Goal: Task Accomplishment & Management: Complete application form

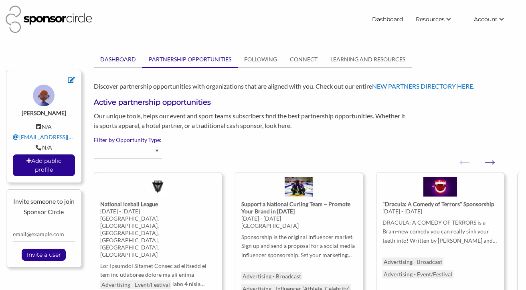
click at [125, 58] on link "DASHBOARD" at bounding box center [118, 59] width 49 height 15
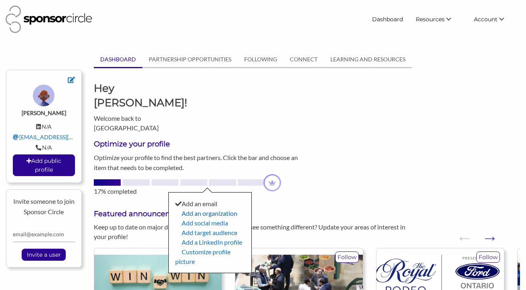
click at [199, 209] on link "Add an organization" at bounding box center [210, 213] width 56 height 8
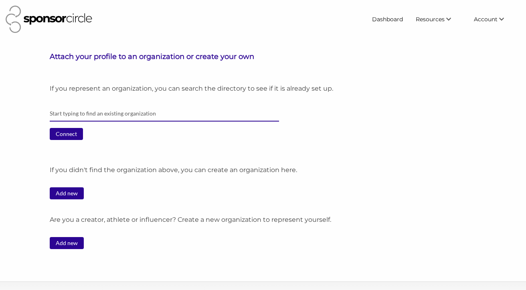
click at [101, 112] on input "text" at bounding box center [164, 114] width 229 height 16
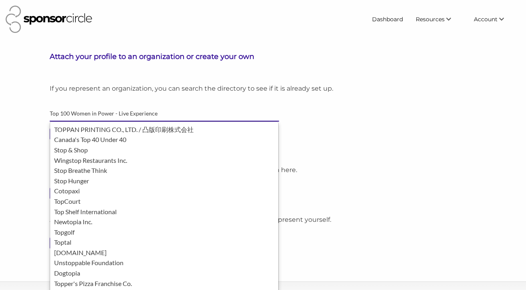
type input "Top 100 Women in Power - Live Experience"
click at [353, 143] on div "Connect" at bounding box center [285, 137] width 471 height 18
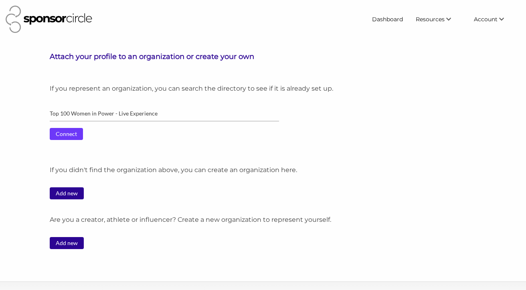
click at [56, 134] on input "Connect" at bounding box center [66, 134] width 33 height 12
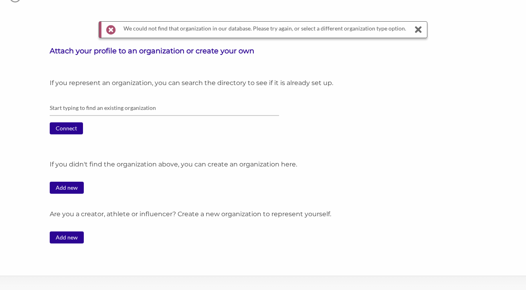
scroll to position [34, 0]
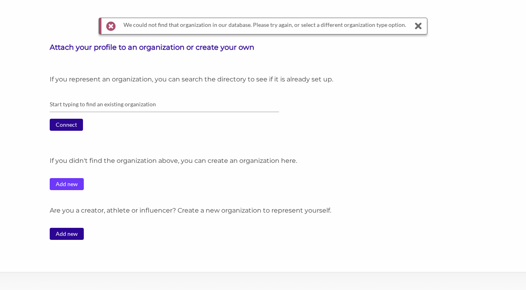
click at [64, 184] on link "Add new" at bounding box center [67, 184] width 34 height 12
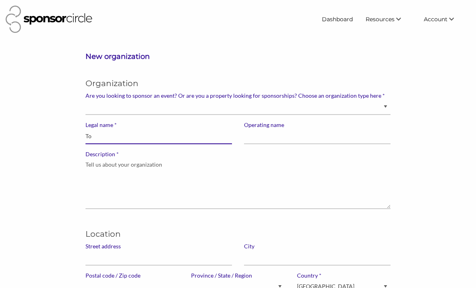
type input "T"
type input "Top 100 Women In Power - Live Experience"
click at [112, 142] on input "Top 100 Women In Power - Live Experience" at bounding box center [158, 137] width 146 height 16
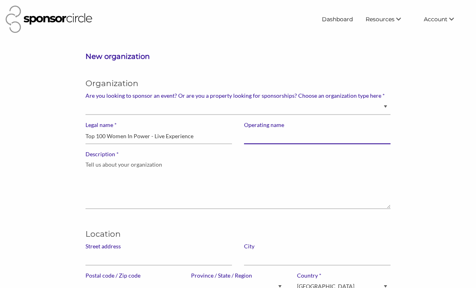
click at [280, 140] on input "Operating name" at bounding box center [317, 137] width 146 height 16
paste input "Top 100 Women In Power - Live Experience"
type input "Top 100 Women In Power - Live Experience"
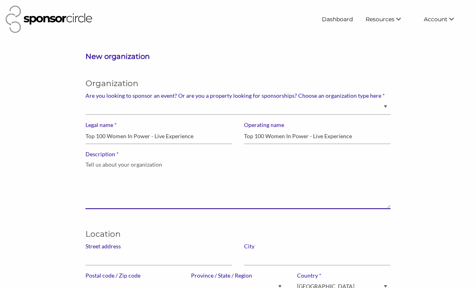
click at [115, 166] on textarea "* Description" at bounding box center [237, 183] width 305 height 51
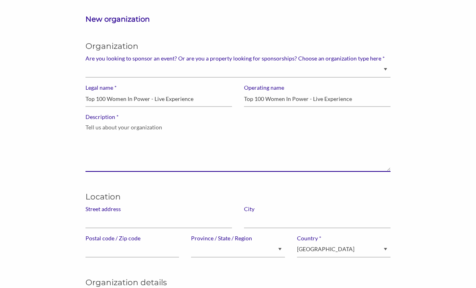
scroll to position [39, 0]
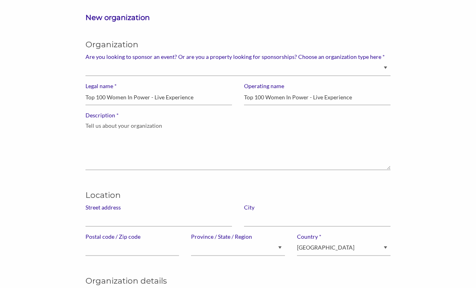
click at [105, 208] on label "Street address" at bounding box center [158, 207] width 146 height 7
click at [105, 211] on input "Street address" at bounding box center [158, 219] width 146 height 16
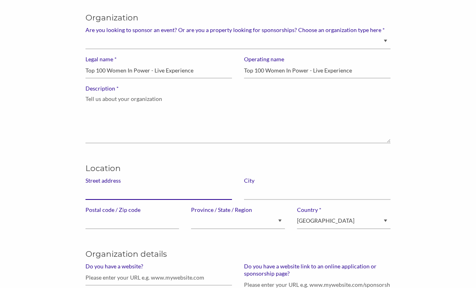
scroll to position [77, 0]
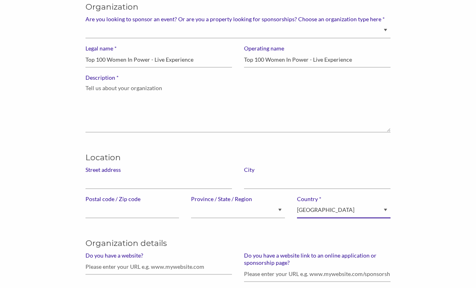
select select "United States of America"
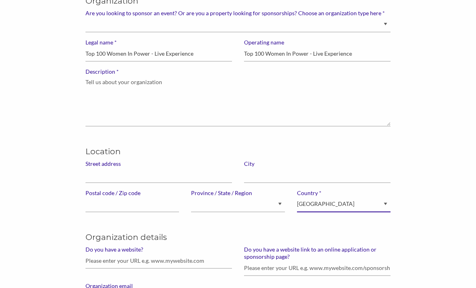
scroll to position [84, 0]
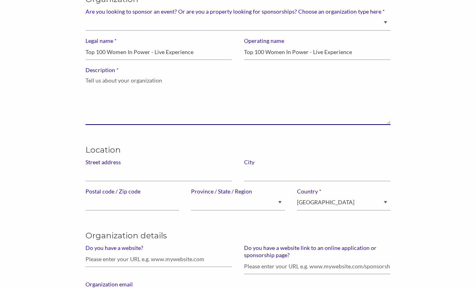
click at [142, 95] on textarea "* Description" at bounding box center [237, 99] width 305 height 51
paste textarea "The Top 100 Women in Power™ Live Experience is a premier 3-day, red-carpet styl…"
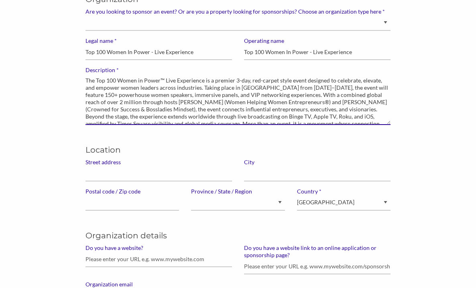
scroll to position [14, 0]
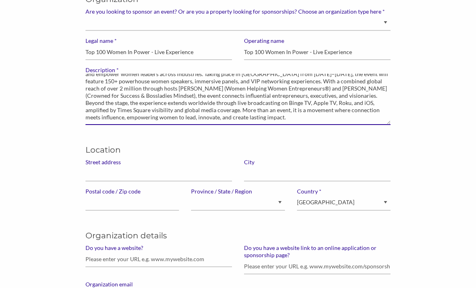
click at [349, 96] on textarea "The Top 100 Women in Power™ Live Experience is a premier 3-day, red-carpet styl…" at bounding box center [237, 99] width 305 height 51
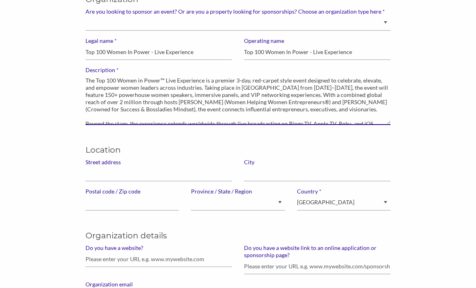
scroll to position [0, 0]
click at [302, 95] on textarea "The Top 100 Women in Power™ Live Experience is a premier 3-day, red-carpet styl…" at bounding box center [237, 99] width 305 height 51
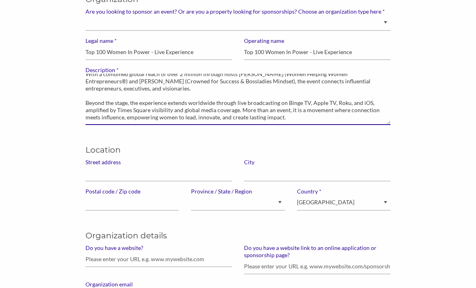
scroll to position [35, 0]
click at [240, 111] on textarea "The Top 100 Women in Power™ Live Experience is a premier 3-day, red-carpet styl…" at bounding box center [237, 99] width 305 height 51
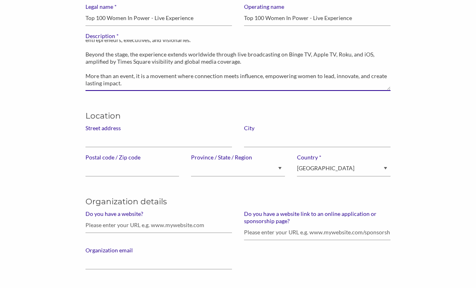
scroll to position [134, 0]
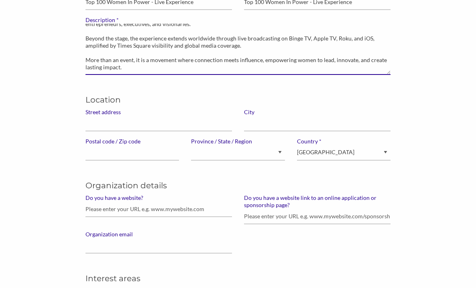
type textarea "The Top 100 Women in Power™ Live Experience is a premier 3-day, red-carpet styl…"
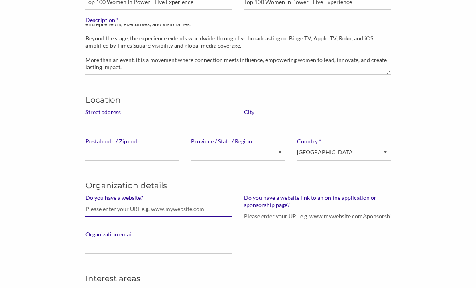
paste input "https://www.womeninpowerlive.com/speakers-apply?"
type input "https://www.womeninpowerlive.com/speakers-apply?"
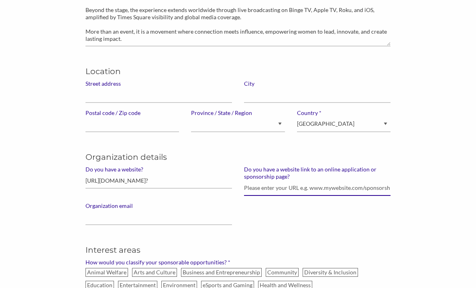
scroll to position [163, 0]
type input "r"
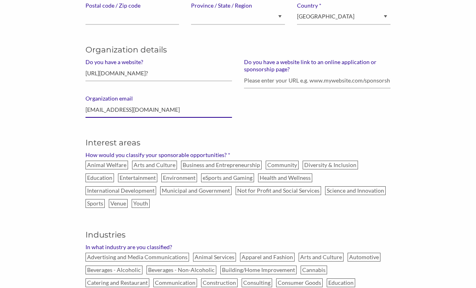
scroll to position [277, 0]
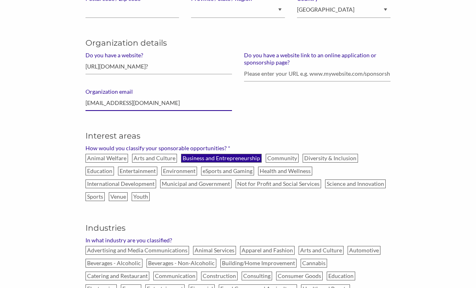
type input "lauren@branchdout.com"
click at [227, 158] on label "Business and Entrepreneurship" at bounding box center [221, 158] width 81 height 9
click at [0, 0] on input "Business and Entrepreneurship" at bounding box center [0, 0] width 0 height 0
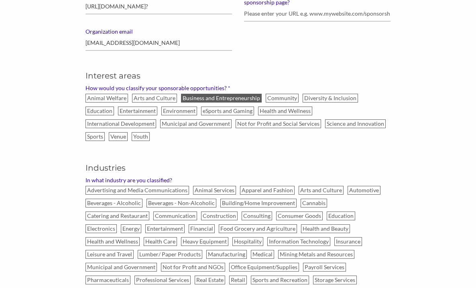
scroll to position [338, 0]
click at [258, 109] on label "Health and Wellness" at bounding box center [285, 110] width 54 height 9
click at [0, 0] on input "Health and Wellness" at bounding box center [0, 0] width 0 height 0
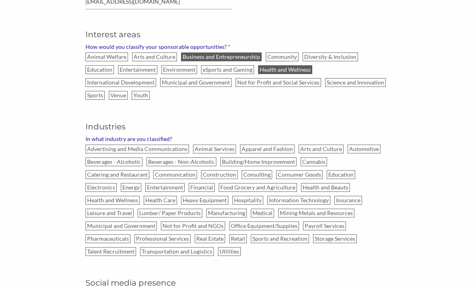
scroll to position [380, 0]
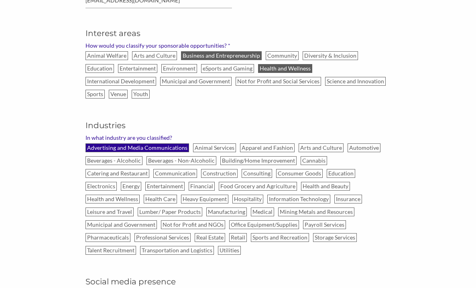
click at [123, 144] on label "Advertising and Media Communications" at bounding box center [136, 148] width 103 height 9
click at [0, 0] on input "Advertising and Media Communications" at bounding box center [0, 0] width 0 height 0
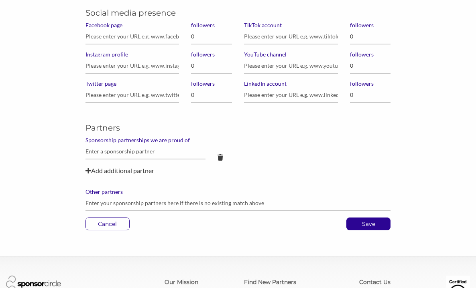
scroll to position [649, 0]
click at [365, 218] on p "Save" at bounding box center [368, 224] width 43 height 12
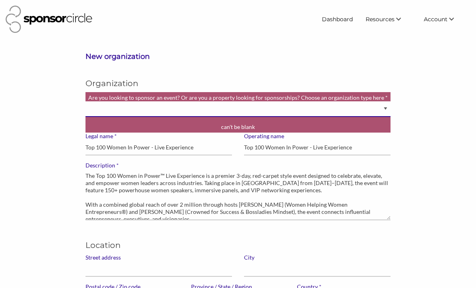
select select "Property"
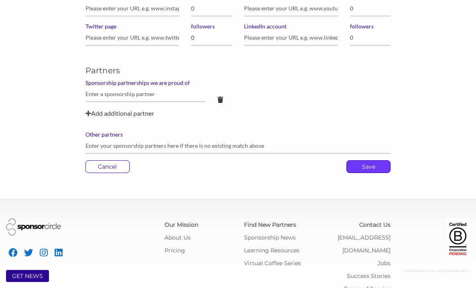
scroll to position [717, 0]
click at [362, 161] on p "Save" at bounding box center [368, 167] width 43 height 12
